Goal: Information Seeking & Learning: Compare options

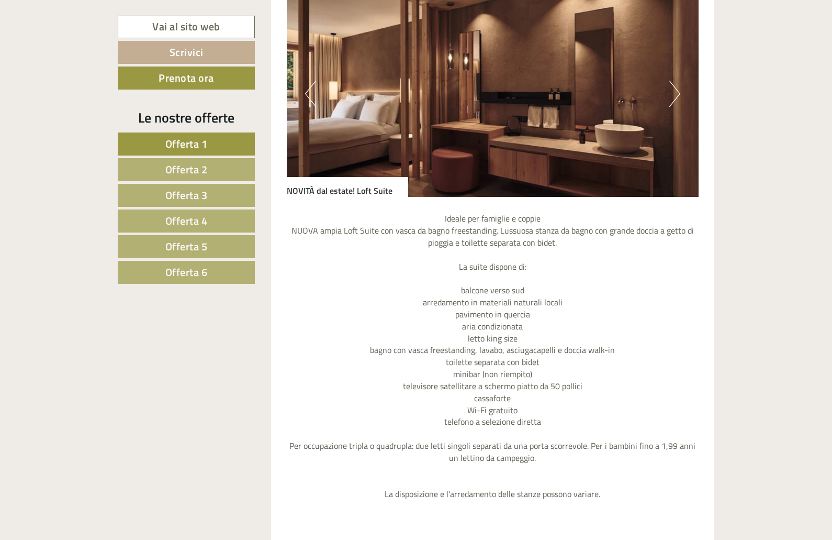
scroll to position [2738, 0]
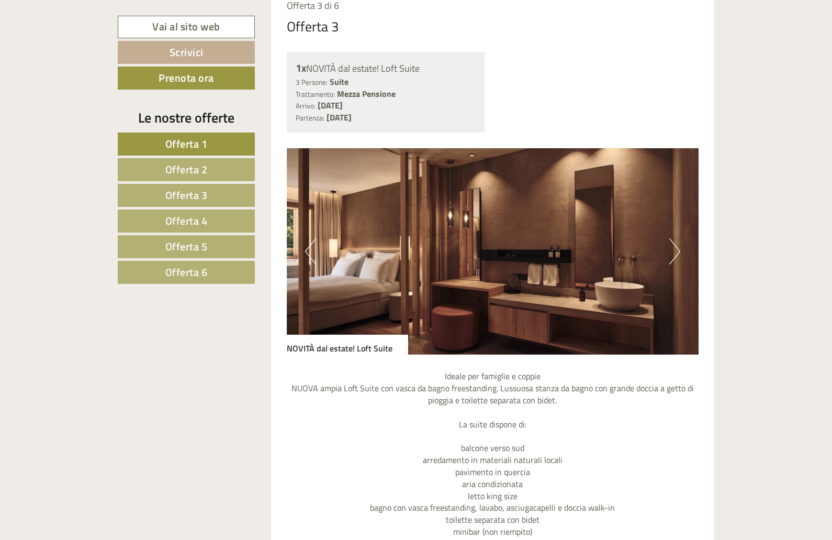
click at [177, 172] on span "Offerta 2" at bounding box center [186, 169] width 42 height 16
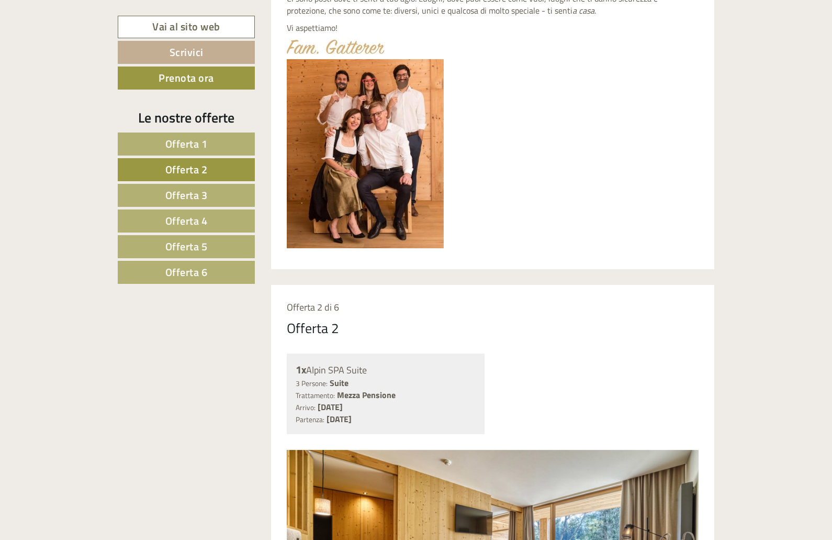
scroll to position [628, 0]
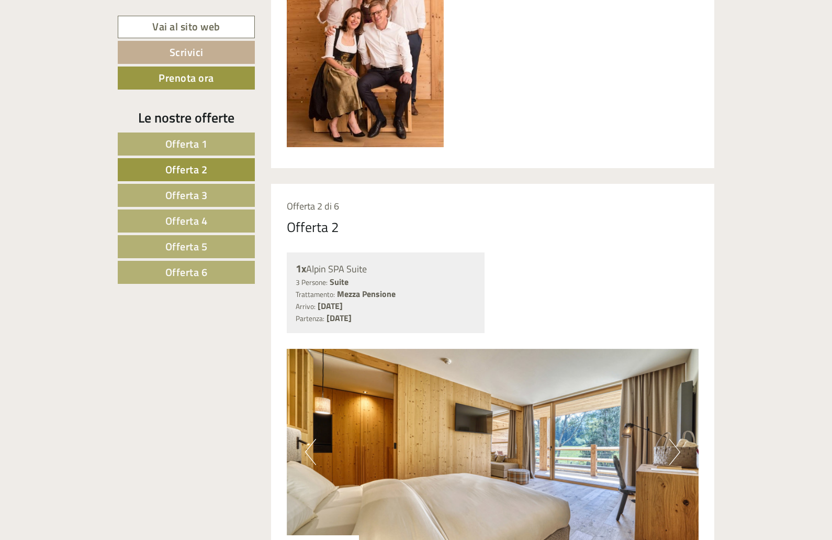
click at [211, 198] on link "Offerta 3" at bounding box center [186, 195] width 137 height 23
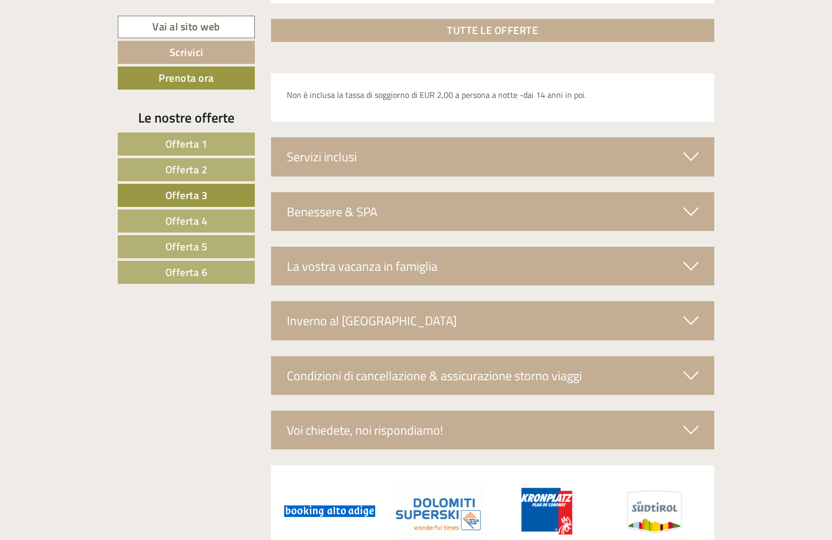
scroll to position [1770, 0]
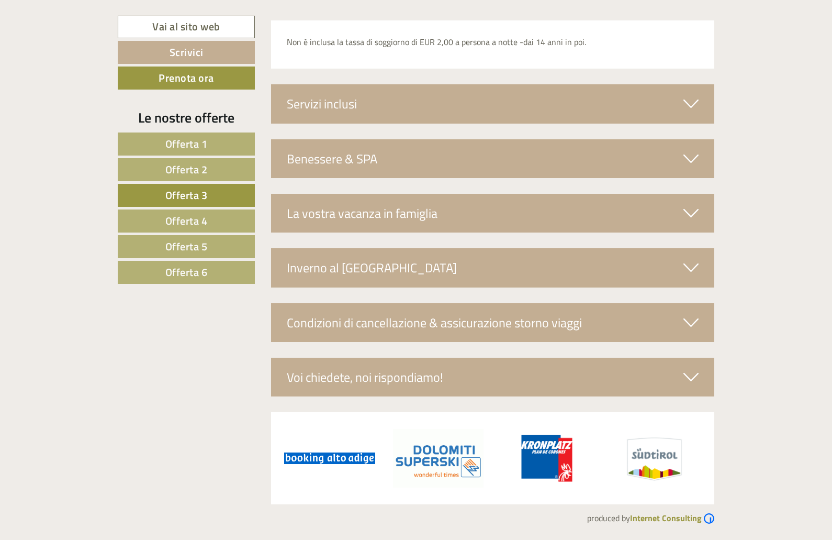
click at [220, 216] on link "Offerta 4" at bounding box center [186, 220] width 137 height 23
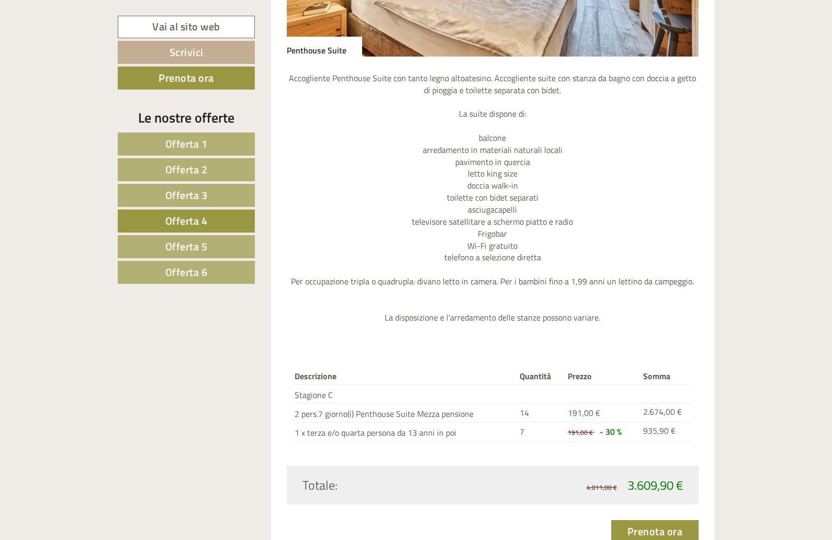
scroll to position [1387, 0]
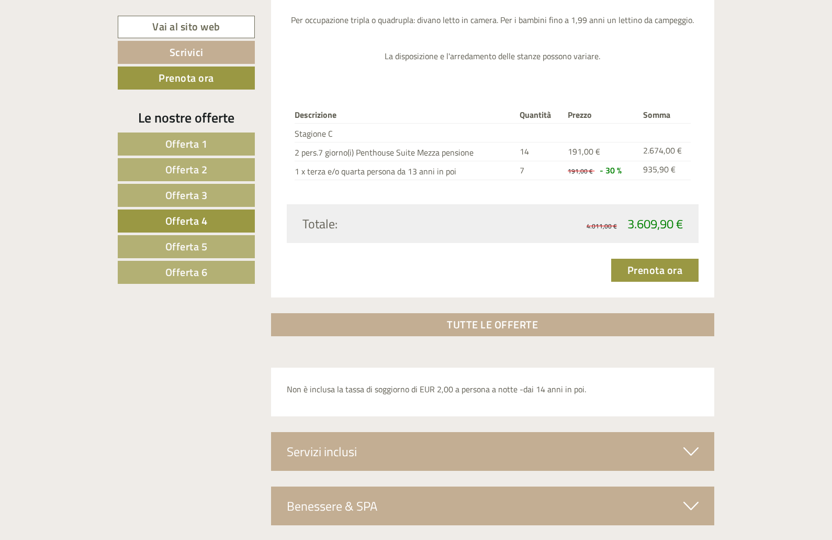
click at [189, 248] on span "Offerta 5" at bounding box center [186, 246] width 42 height 16
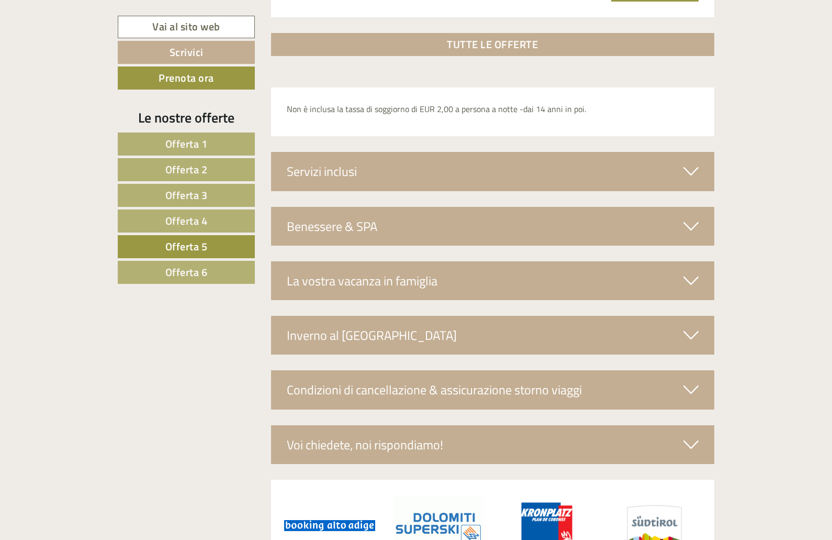
scroll to position [1649, 0]
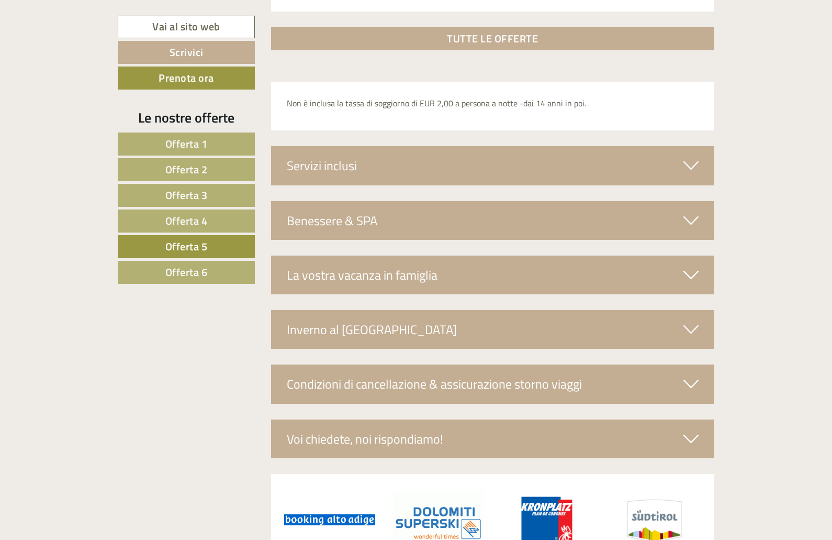
click at [175, 277] on span "Offerta 6" at bounding box center [186, 272] width 42 height 16
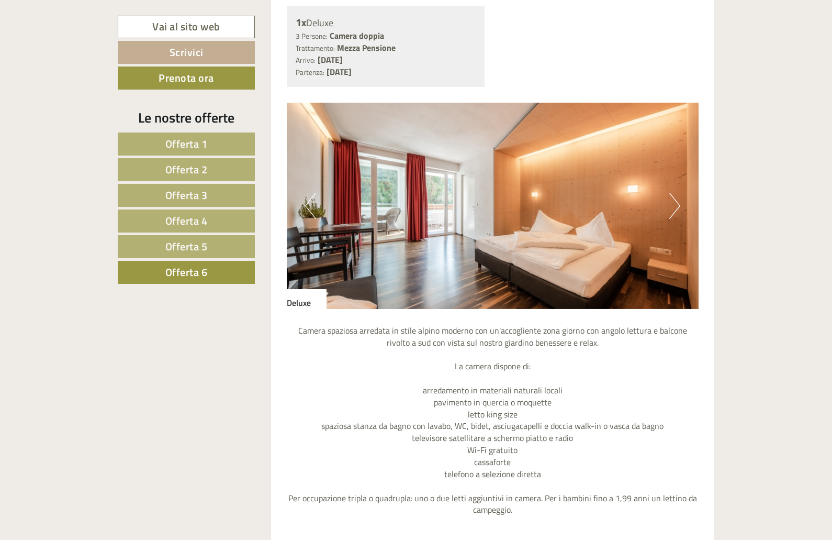
scroll to position [864, 0]
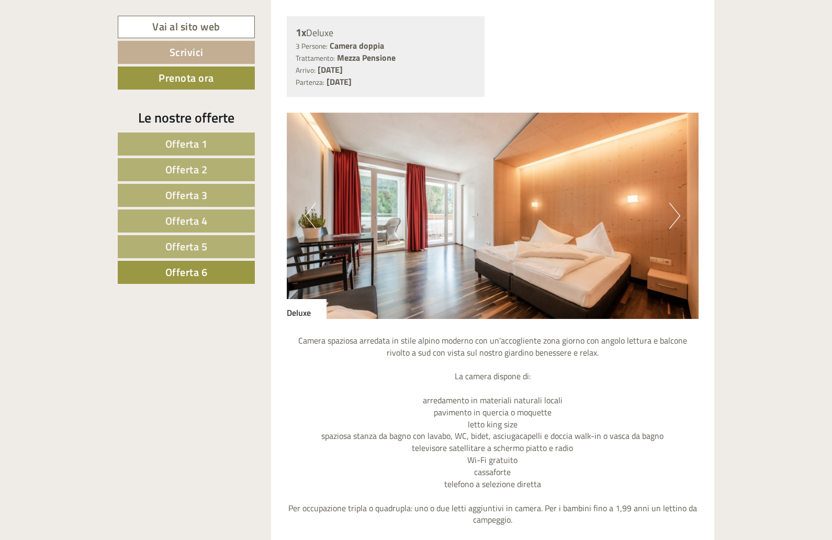
click at [677, 220] on button "Next" at bounding box center [674, 216] width 11 height 26
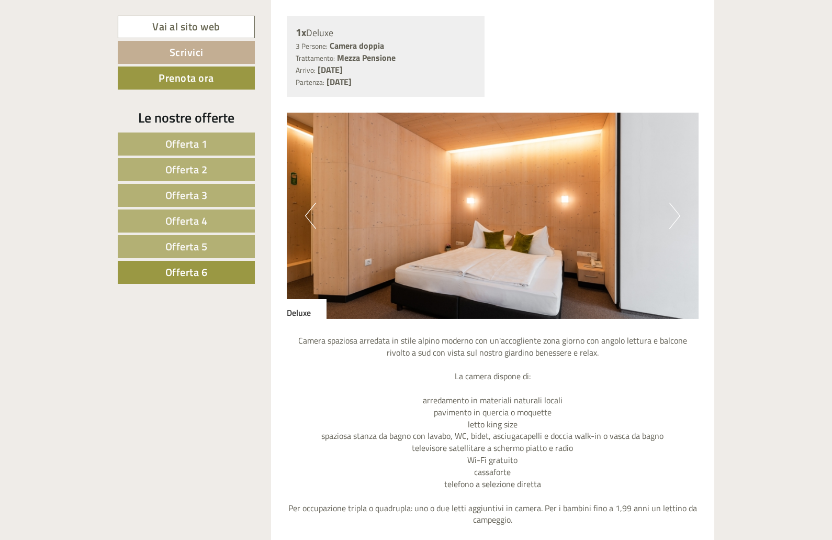
click at [677, 220] on button "Next" at bounding box center [674, 216] width 11 height 26
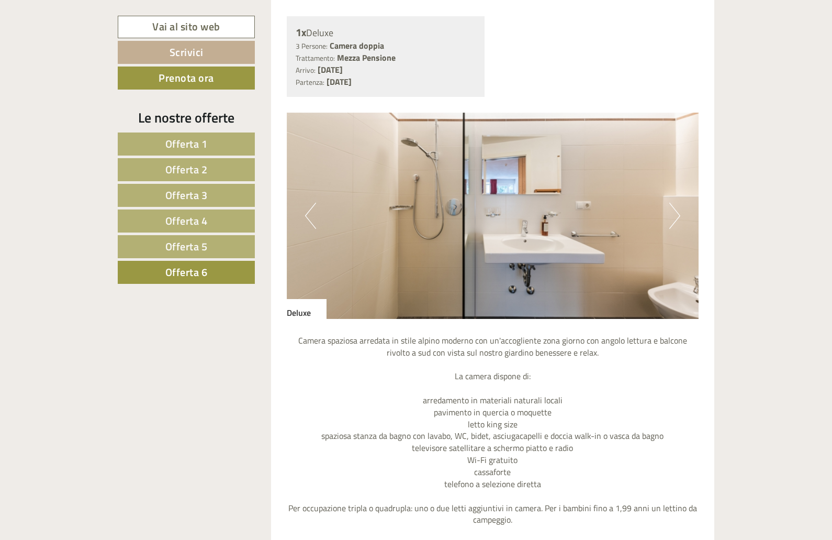
click at [677, 220] on button "Next" at bounding box center [674, 216] width 11 height 26
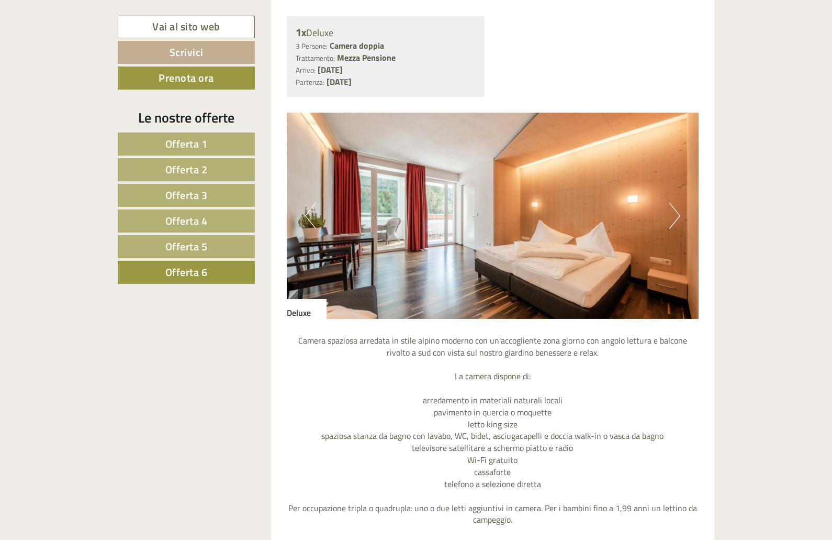
drag, startPoint x: 193, startPoint y: 244, endPoint x: 348, endPoint y: 244, distance: 154.9
click at [195, 244] on span "Offerta 5" at bounding box center [186, 246] width 42 height 16
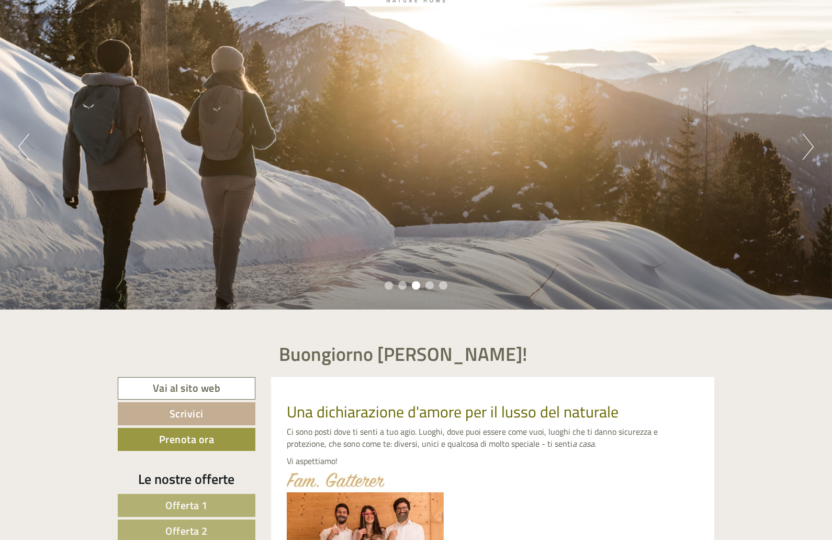
scroll to position [0, 0]
